Goal: Task Accomplishment & Management: Complete application form

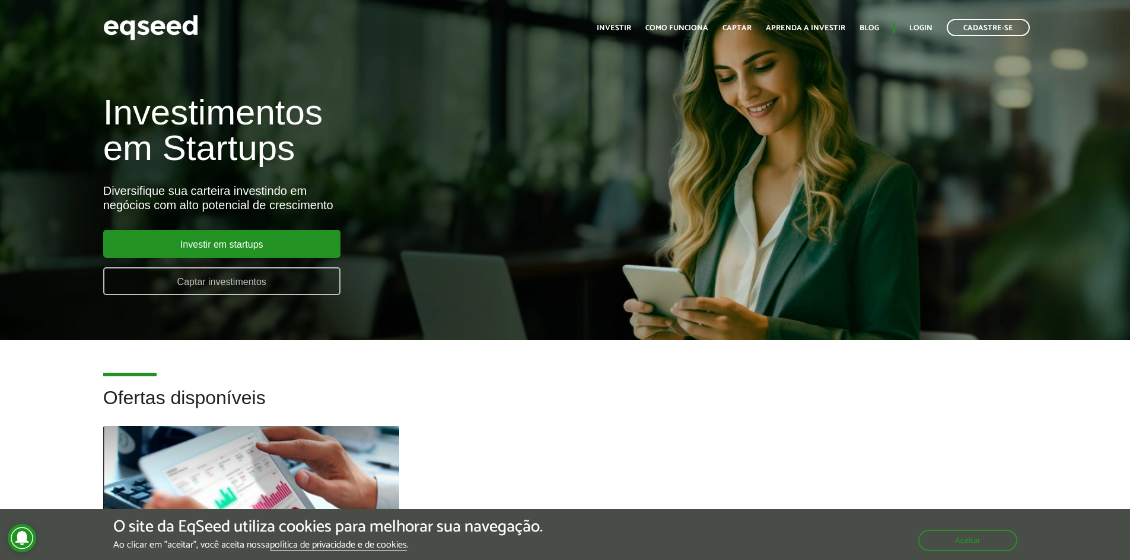
click at [282, 279] on link "Captar investimentos" at bounding box center [221, 281] width 237 height 28
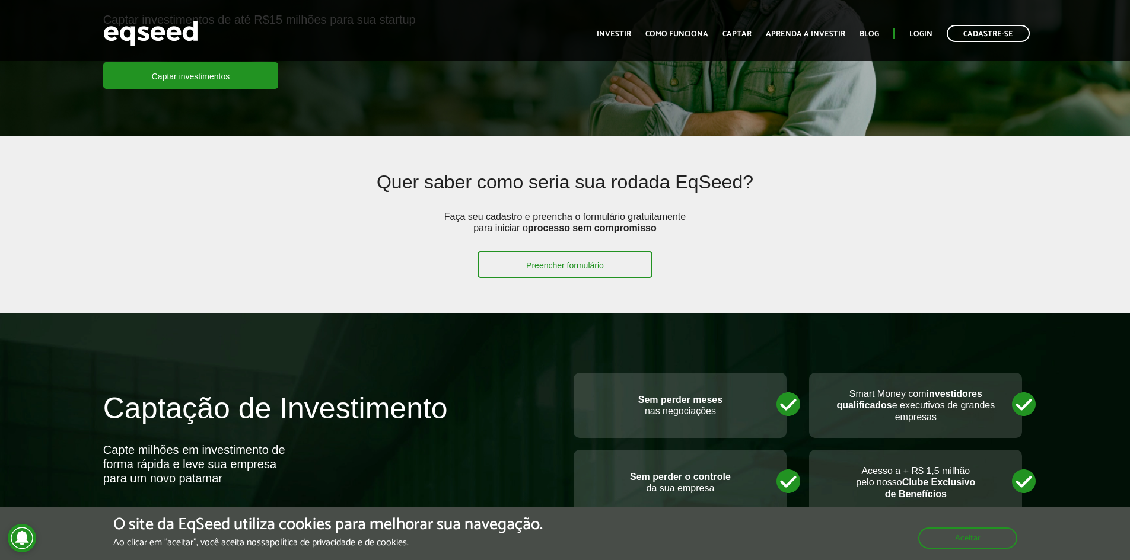
scroll to position [119, 0]
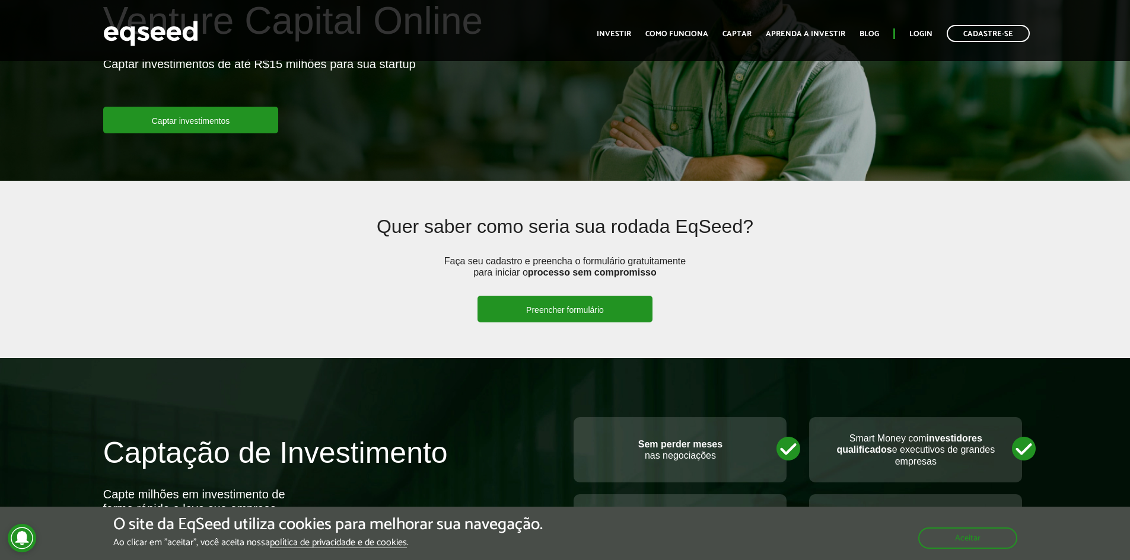
click at [610, 315] on link "Preencher formulário" at bounding box center [564, 309] width 175 height 27
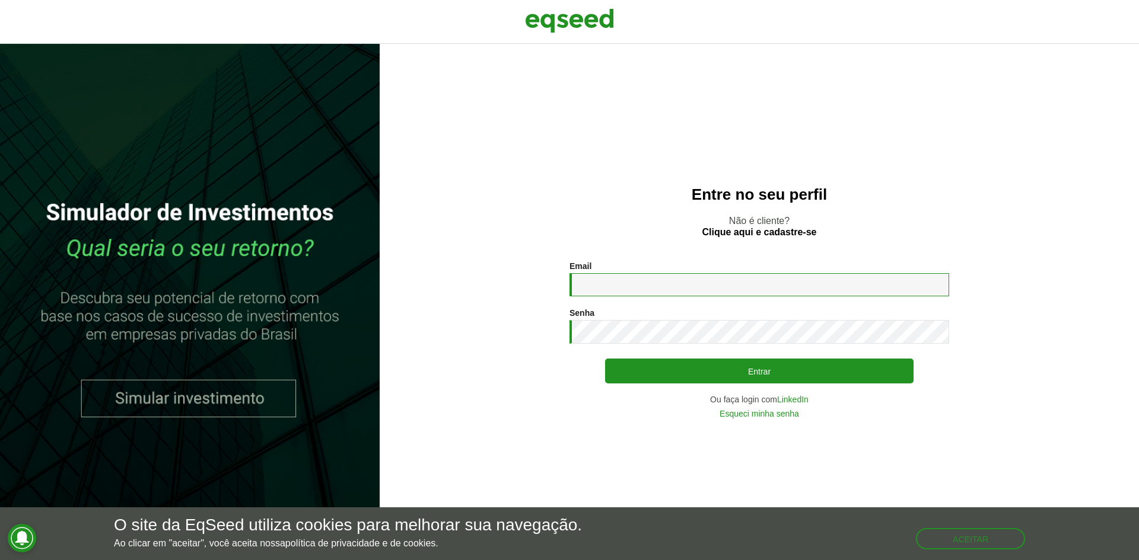
click at [615, 285] on input "Email *" at bounding box center [759, 284] width 380 height 23
type input "**********"
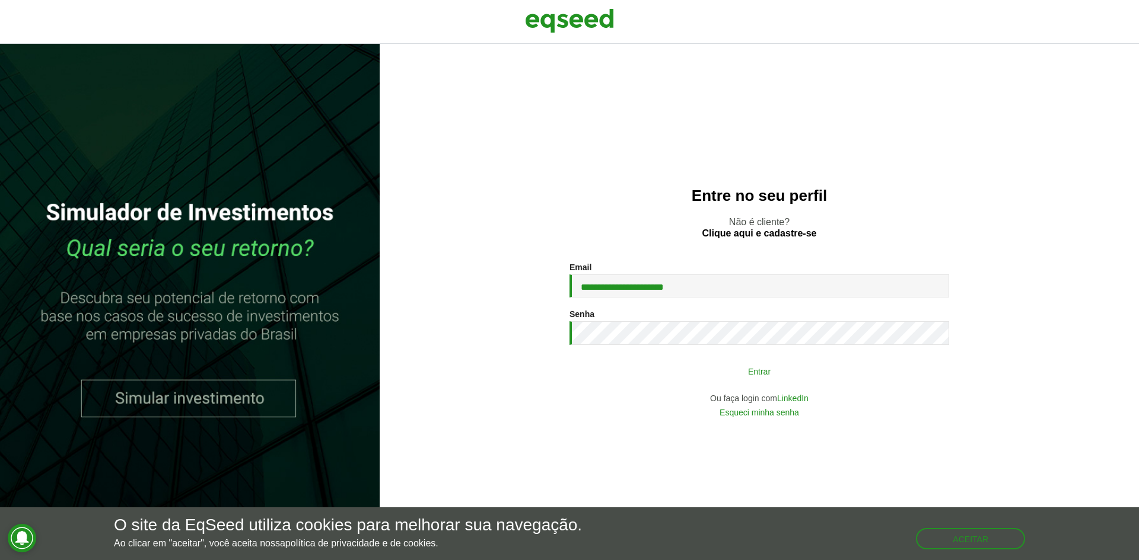
click at [624, 367] on button "Entrar" at bounding box center [759, 371] width 308 height 23
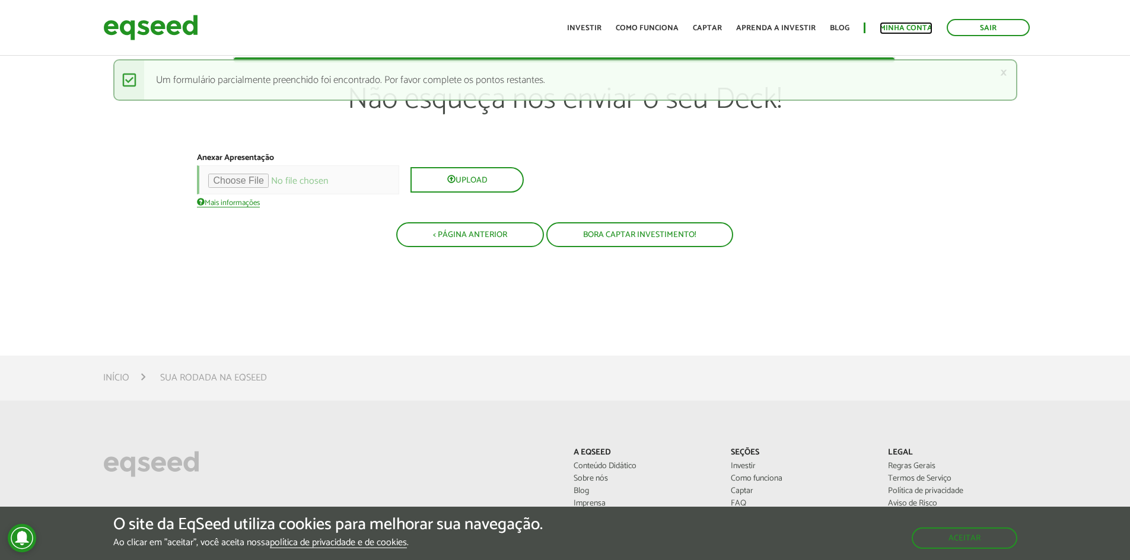
click at [888, 26] on link "Minha conta" at bounding box center [905, 28] width 53 height 8
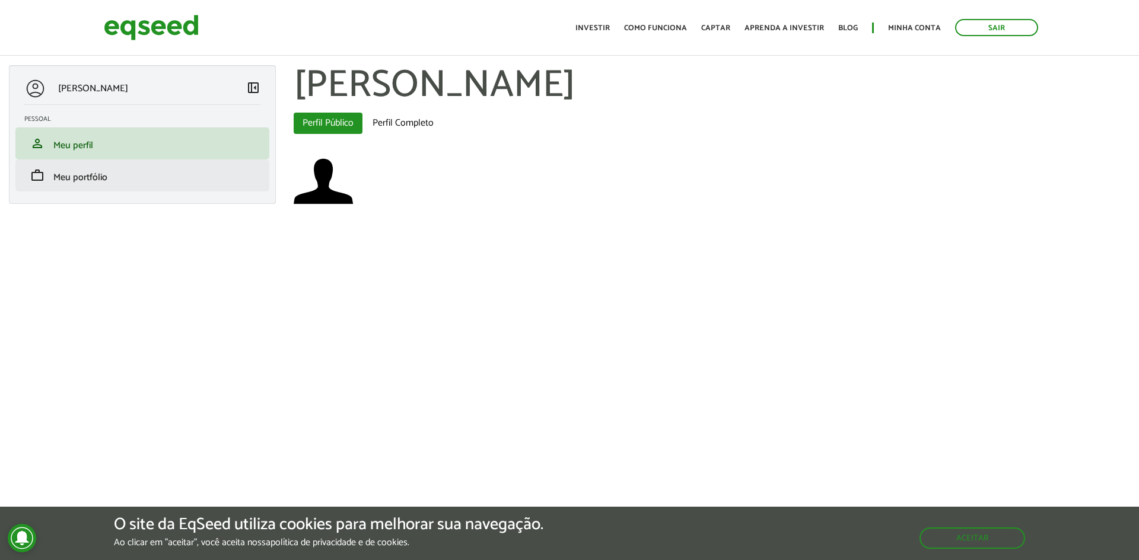
click at [82, 189] on li "work Meu portfólio" at bounding box center [142, 176] width 254 height 32
click at [69, 164] on li "work Meu portfólio" at bounding box center [142, 176] width 254 height 32
click at [72, 170] on span "Meu portfólio" at bounding box center [80, 178] width 54 height 16
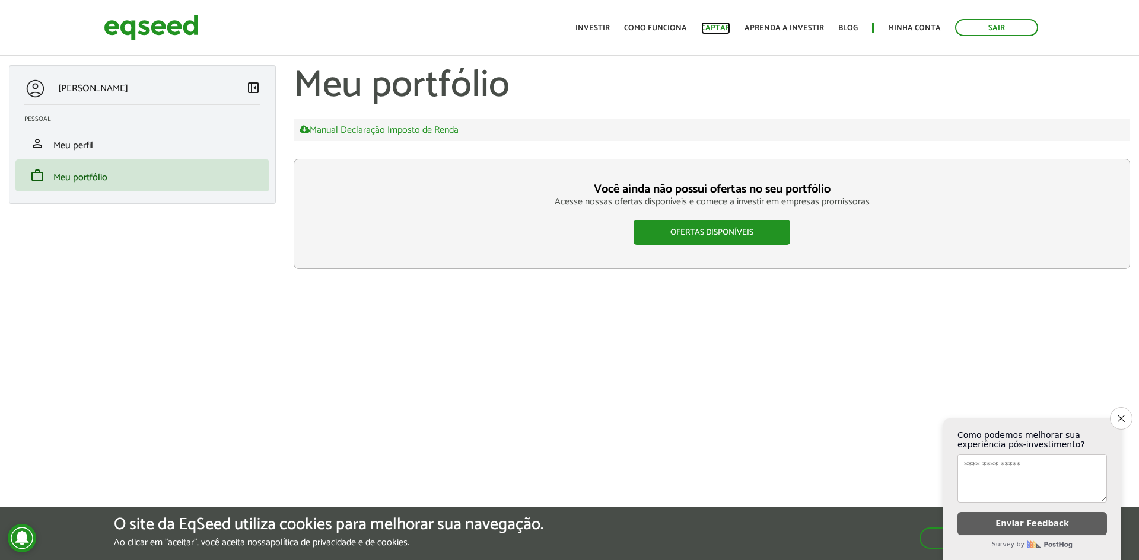
click at [715, 31] on link "Captar" at bounding box center [715, 28] width 29 height 8
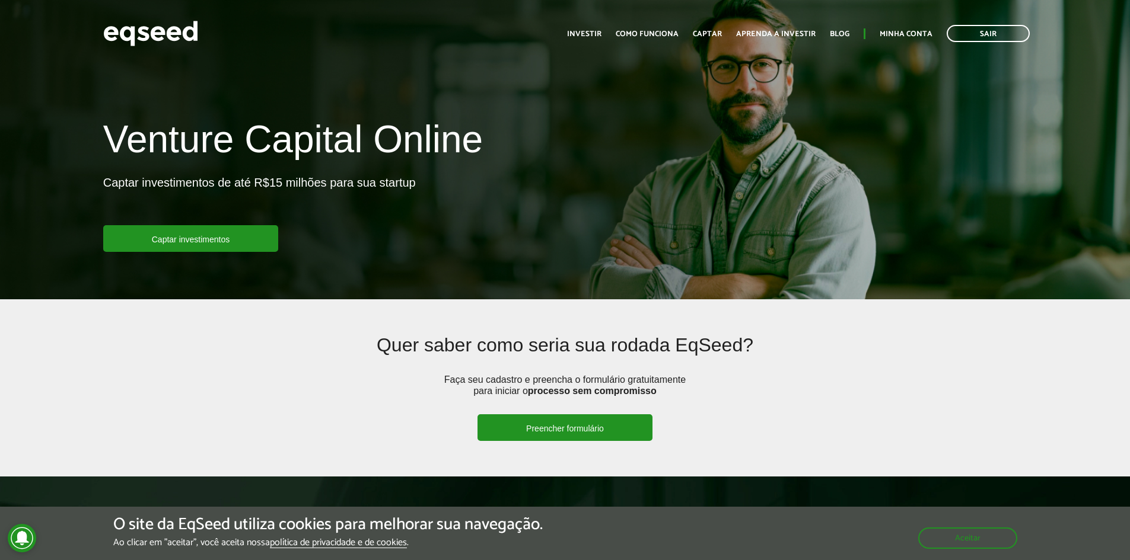
click at [611, 428] on link "Preencher formulário" at bounding box center [564, 428] width 175 height 27
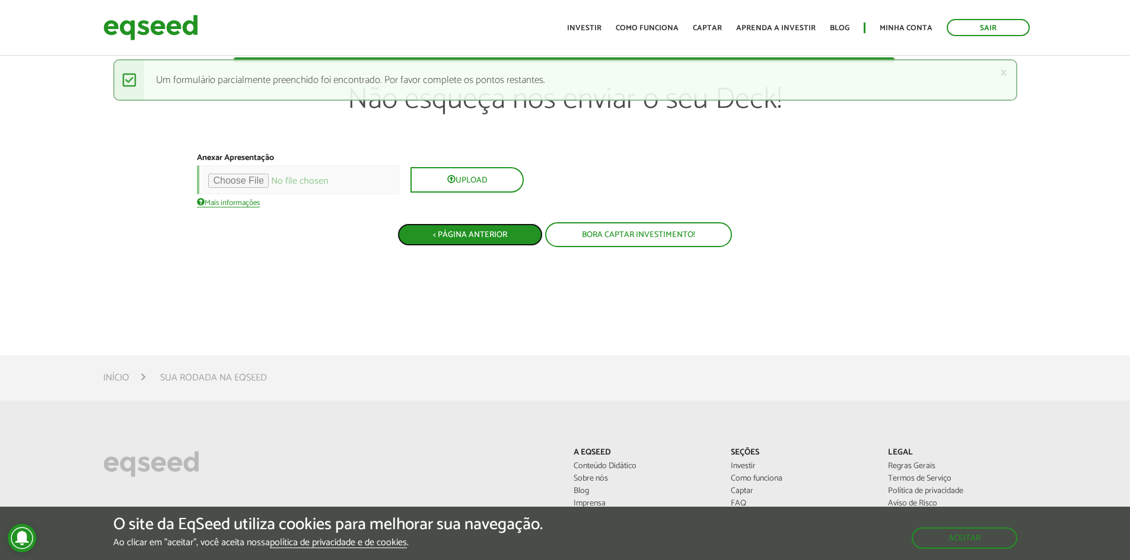
click at [458, 241] on button "< Página Anterior" at bounding box center [469, 235] width 145 height 23
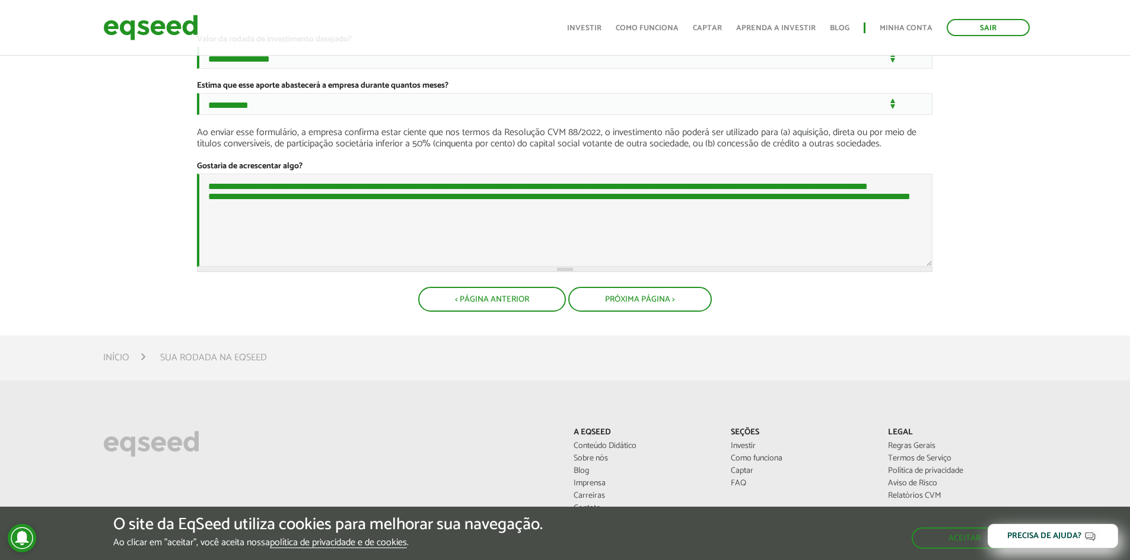
scroll to position [59, 0]
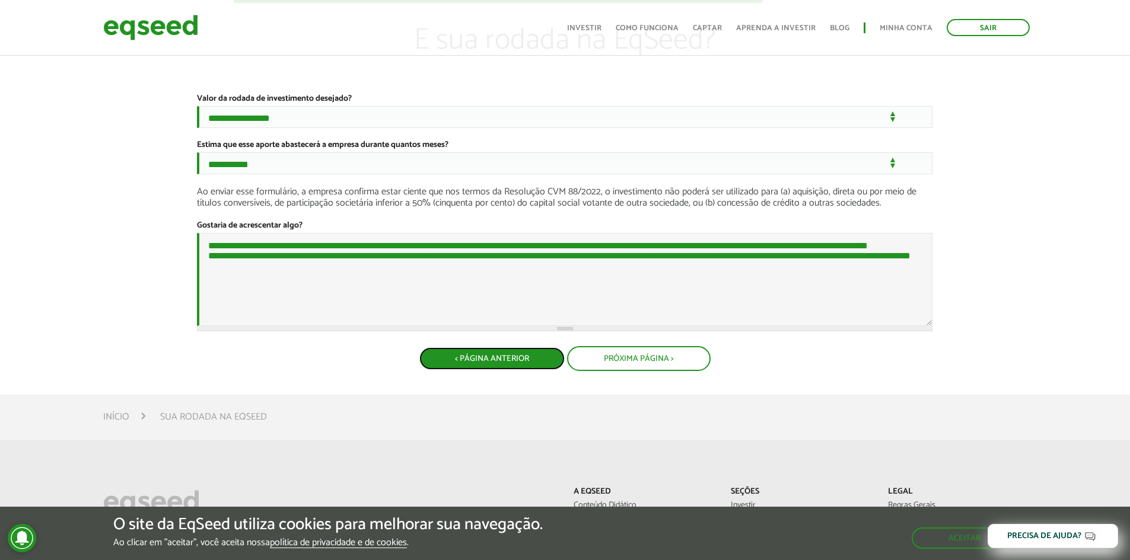
click at [531, 370] on button "< Página Anterior" at bounding box center [491, 359] width 145 height 23
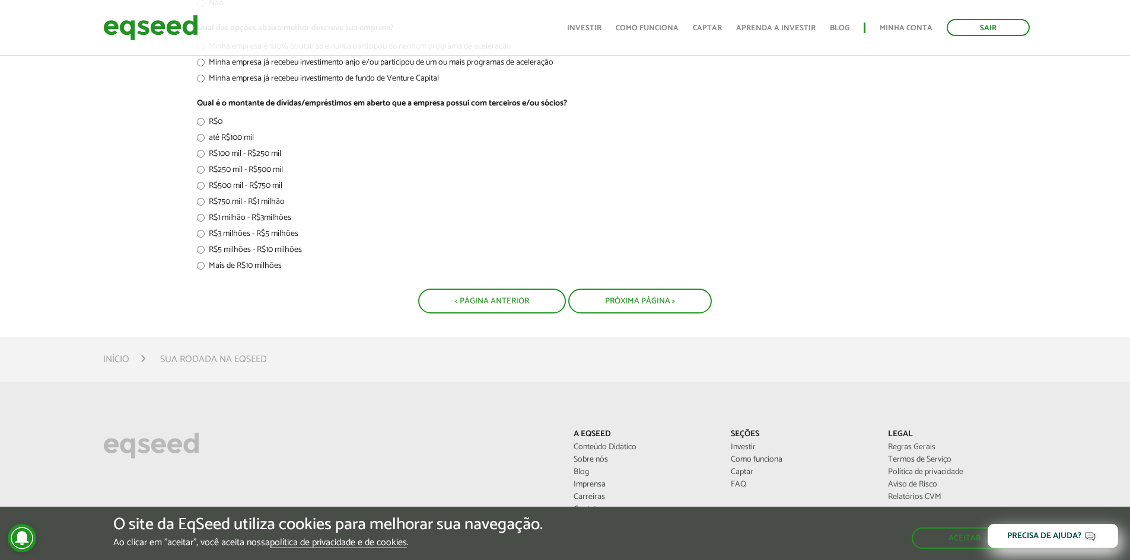
scroll to position [237, 0]
click at [490, 305] on button "< Página Anterior" at bounding box center [491, 299] width 145 height 23
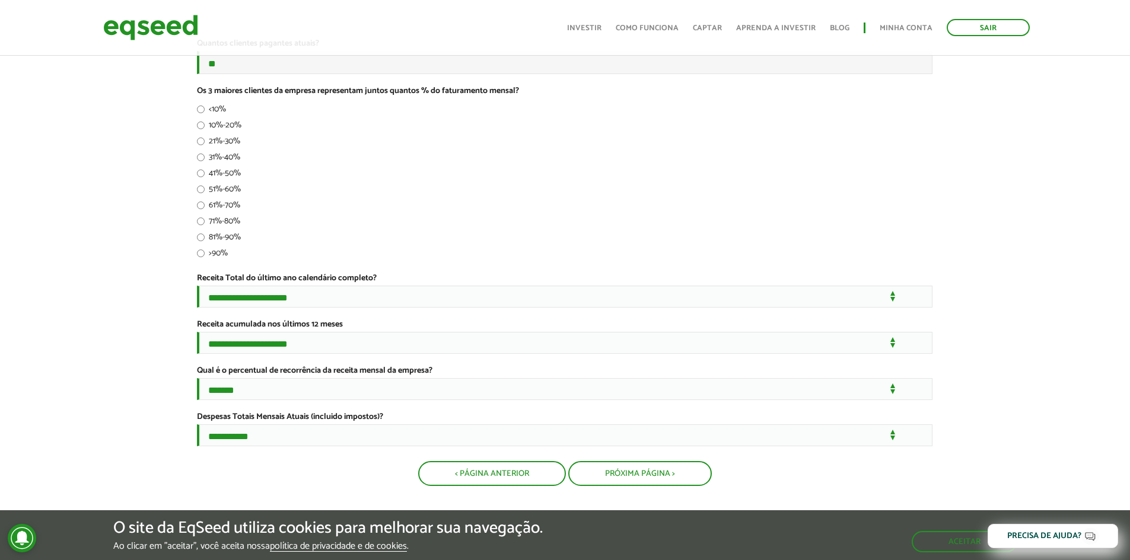
scroll to position [297, 0]
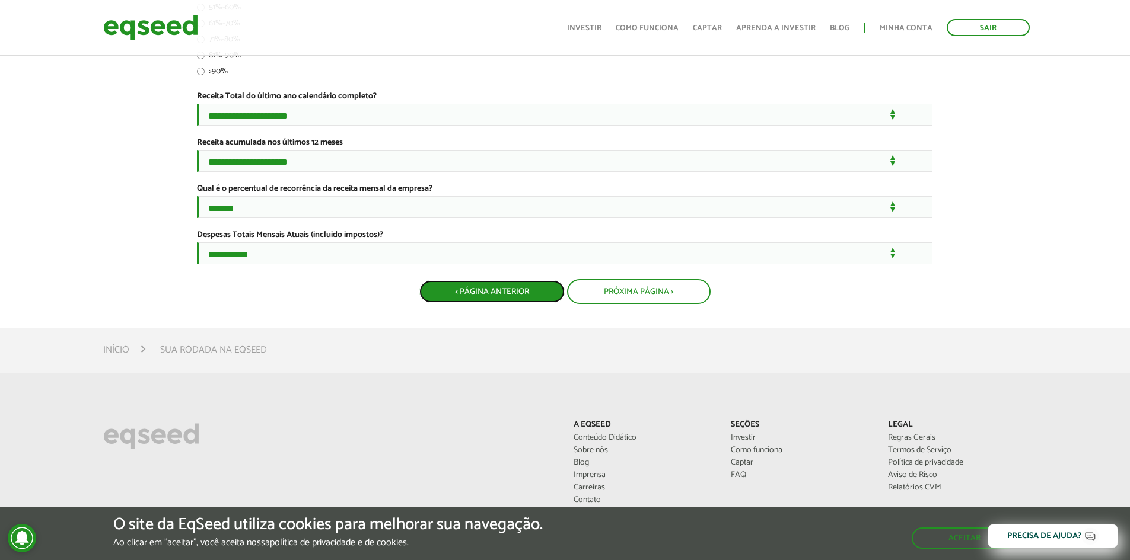
click at [482, 303] on button "< Página Anterior" at bounding box center [491, 292] width 145 height 23
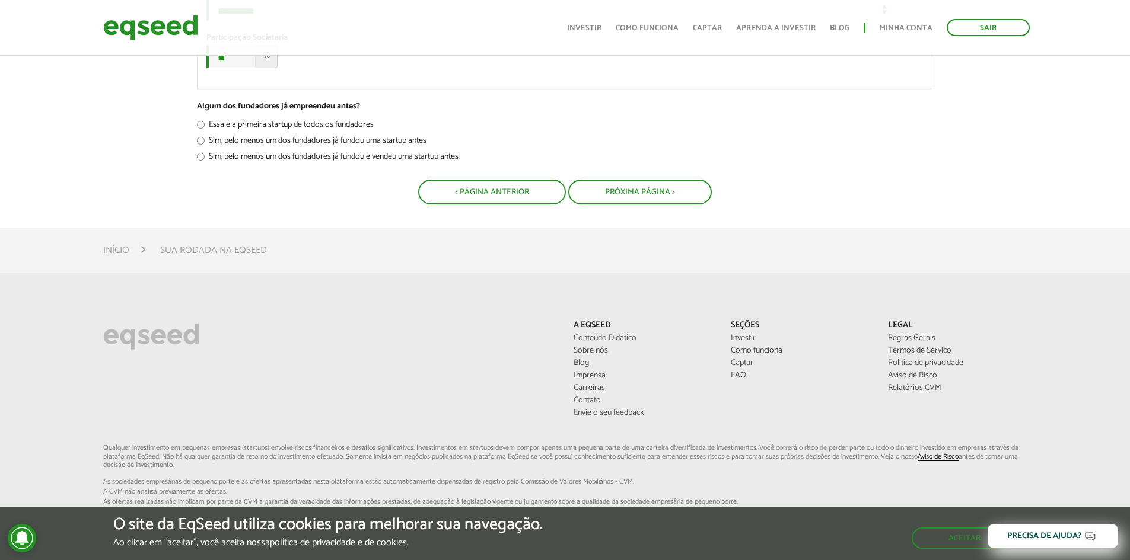
scroll to position [1364, 0]
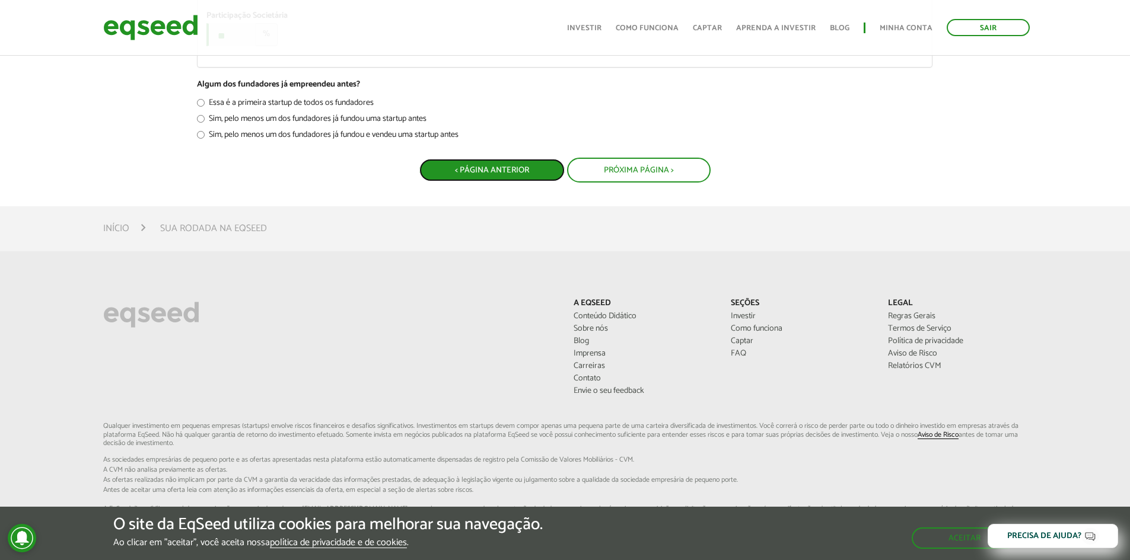
click at [484, 181] on button "< Página Anterior" at bounding box center [491, 170] width 145 height 23
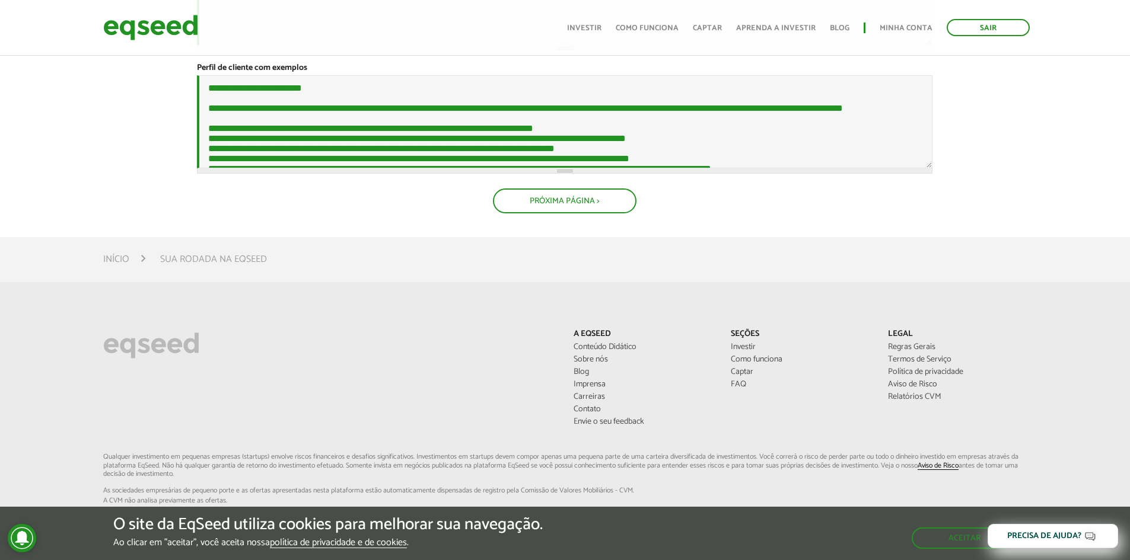
scroll to position [712, 0]
click at [520, 211] on button "Próxima Página >" at bounding box center [564, 199] width 141 height 23
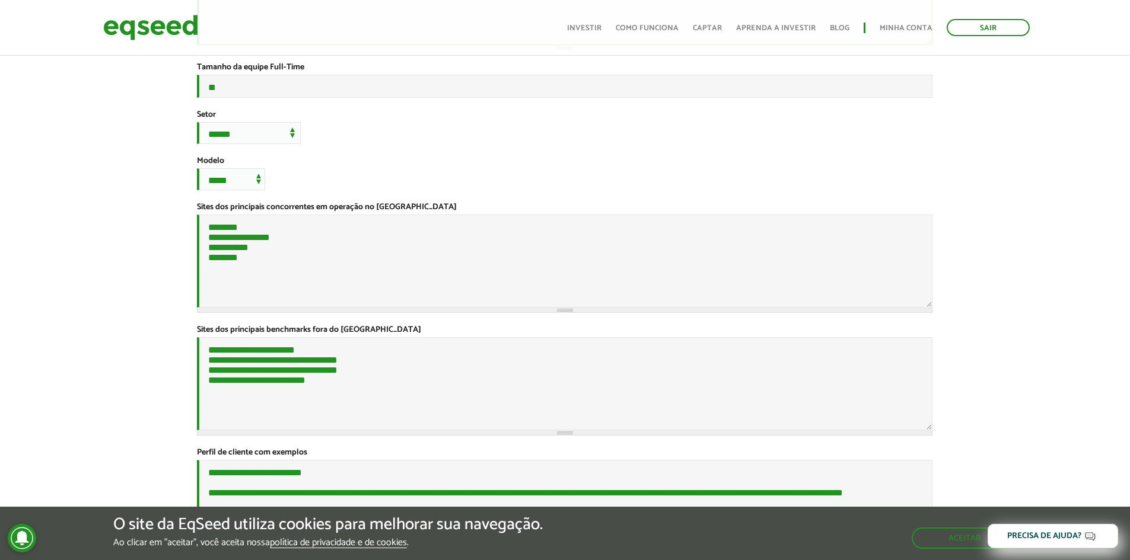
scroll to position [0, 0]
